Goal: Information Seeking & Learning: Learn about a topic

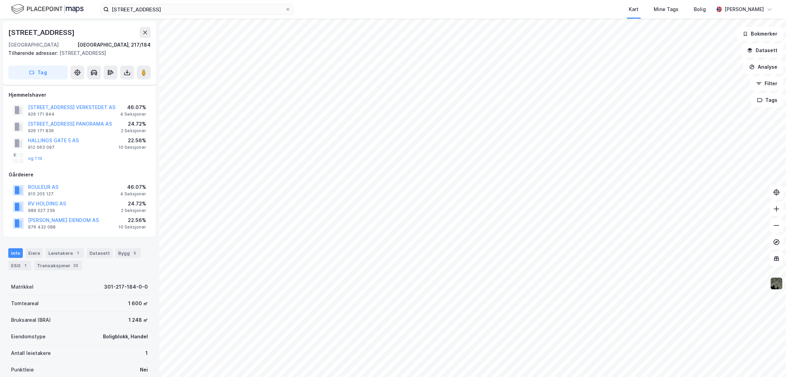
scroll to position [38, 0]
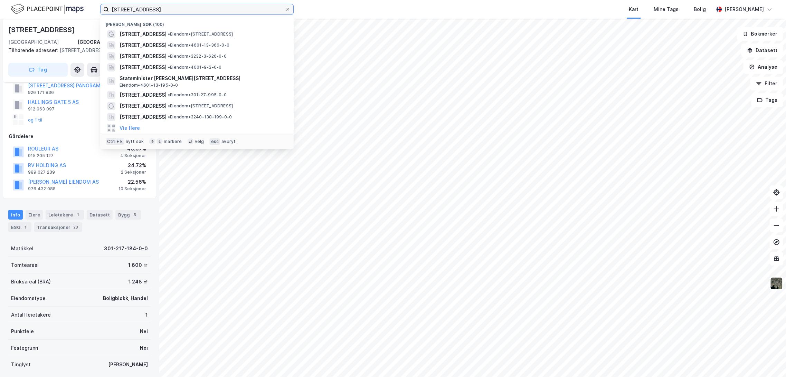
click at [240, 11] on input "[STREET_ADDRESS]" at bounding box center [197, 9] width 176 height 10
paste input "SANDBREKKEVEGEN 27, [GEOGRAPHIC_DATA]"
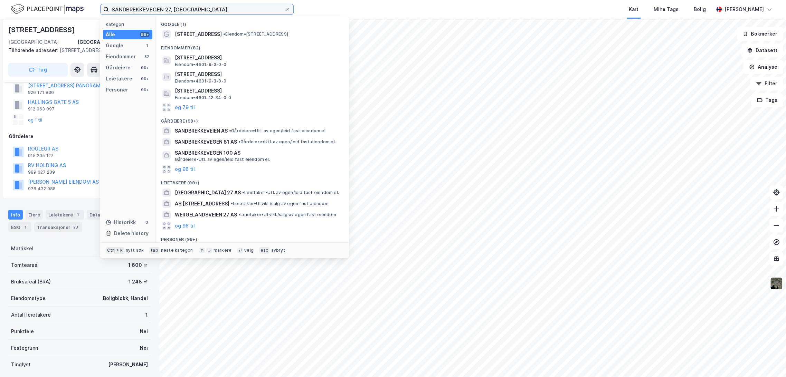
type input "SANDBREKKEVEGEN 27, [GEOGRAPHIC_DATA]"
click at [240, 37] on span "• Eiendom • [STREET_ADDRESS]" at bounding box center [255, 34] width 65 height 6
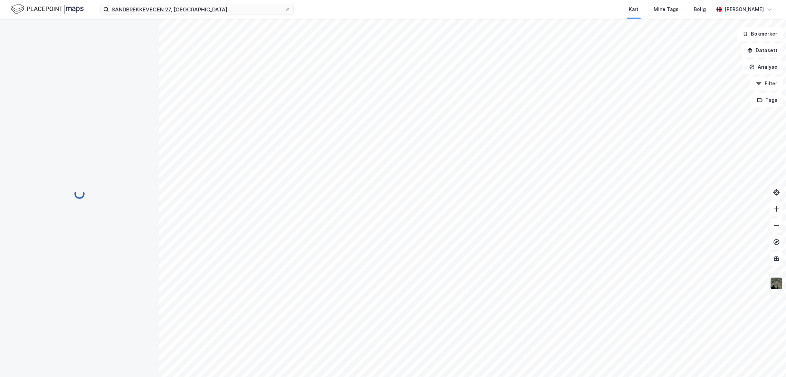
scroll to position [7, 0]
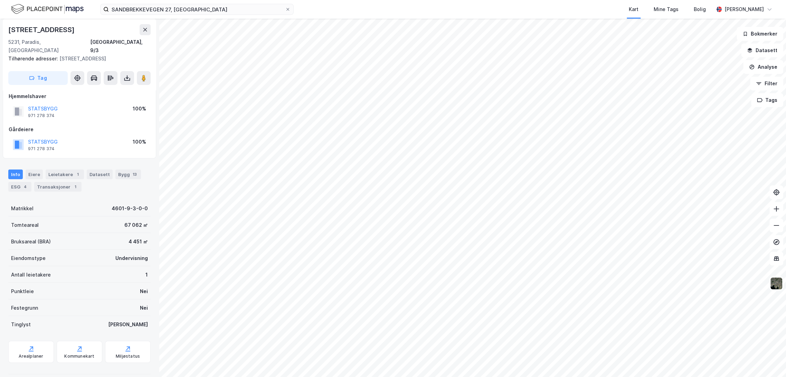
scroll to position [7, 0]
